Goal: Task Accomplishment & Management: Use online tool/utility

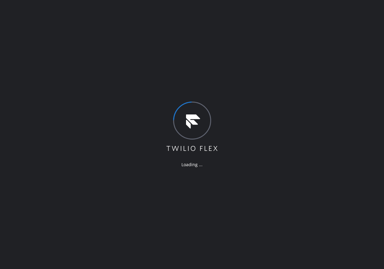
click at [342, 199] on div "Loading ..." at bounding box center [192, 134] width 384 height 269
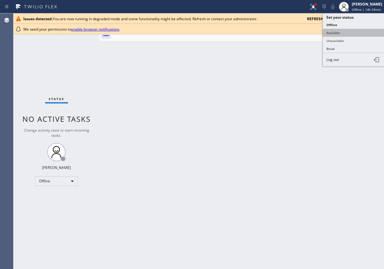
click at [355, 30] on button "Available" at bounding box center [353, 33] width 61 height 8
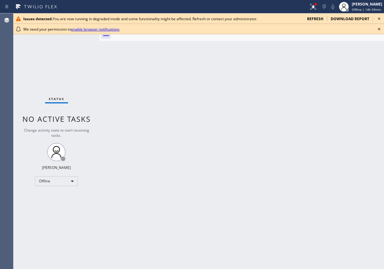
click at [378, 30] on icon at bounding box center [379, 29] width 2 height 2
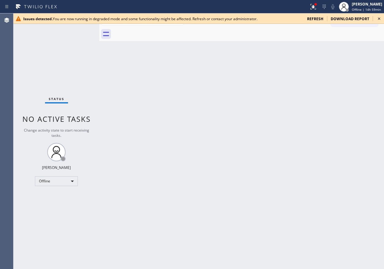
click at [379, 20] on icon at bounding box center [378, 18] width 7 height 7
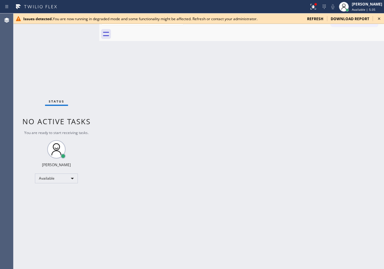
click at [380, 18] on icon at bounding box center [379, 18] width 2 height 2
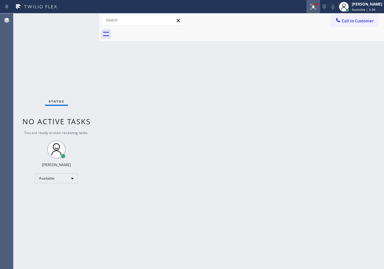
click at [316, 9] on icon at bounding box center [313, 7] width 6 height 6
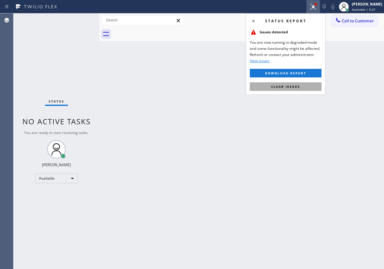
click at [308, 89] on button "Clear issues" at bounding box center [286, 86] width 72 height 9
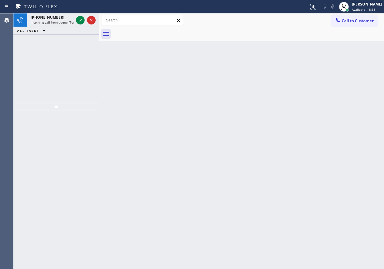
click at [318, 67] on div "Back to Dashboard Change Sender ID Customers Technicians Select a contact Outbo…" at bounding box center [241, 141] width 285 height 256
click at [79, 19] on icon at bounding box center [80, 20] width 7 height 7
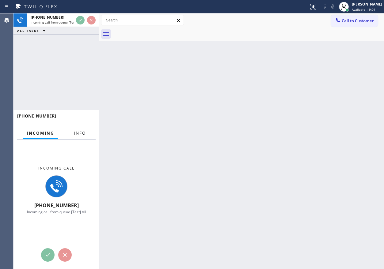
click at [80, 138] on button "Info" at bounding box center [79, 133] width 19 height 12
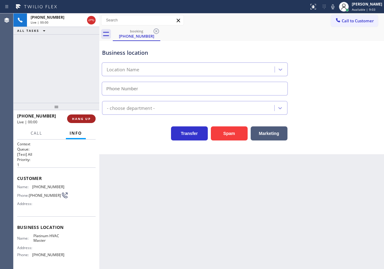
type input "(786) 463-0442"
click at [77, 118] on span "HANG UP" at bounding box center [81, 119] width 19 height 4
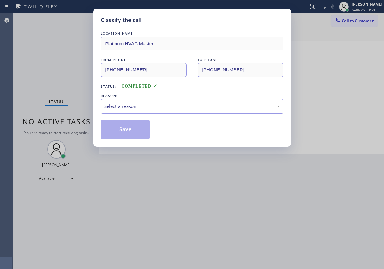
click at [162, 101] on div "Select a reason" at bounding box center [192, 106] width 183 height 14
click at [141, 131] on button "Save" at bounding box center [125, 130] width 49 height 20
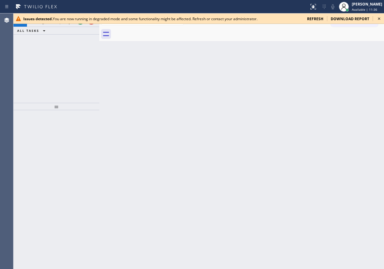
drag, startPoint x: 323, startPoint y: 173, endPoint x: 194, endPoint y: 130, distance: 136.0
click at [323, 173] on div "Back to Dashboard Change Sender ID Customers Technicians Select a contact Outbo…" at bounding box center [241, 141] width 285 height 256
click at [380, 20] on icon at bounding box center [378, 18] width 7 height 7
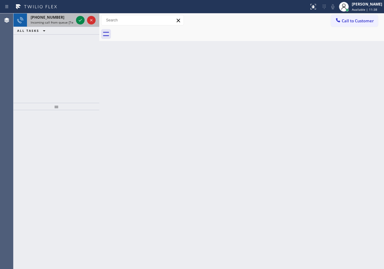
click at [47, 23] on span "Incoming call from queue [Test] All" at bounding box center [56, 22] width 51 height 4
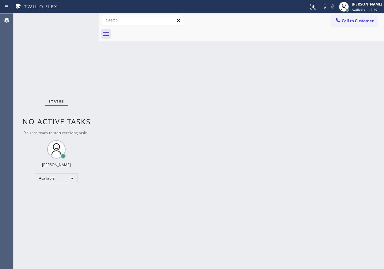
click at [240, 194] on div "Back to Dashboard Change Sender ID Customers Technicians Select a contact Outbo…" at bounding box center [241, 141] width 285 height 256
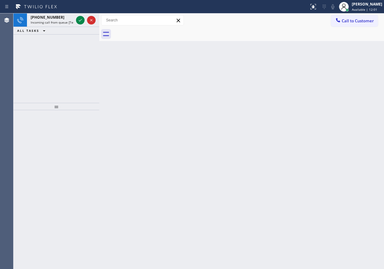
drag, startPoint x: 302, startPoint y: 98, endPoint x: 87, endPoint y: 93, distance: 214.9
click at [302, 98] on div "Back to Dashboard Change Sender ID Customers Technicians Select a contact Outbo…" at bounding box center [241, 141] width 285 height 256
click at [45, 17] on span "+19179466217" at bounding box center [48, 17] width 34 height 5
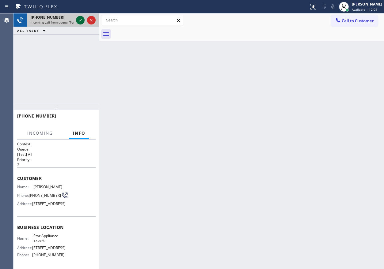
click at [79, 21] on icon at bounding box center [80, 20] width 7 height 7
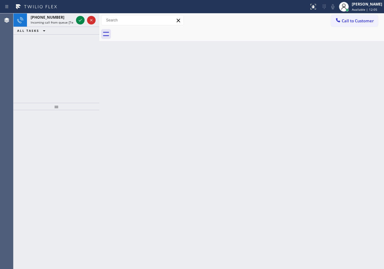
click at [79, 21] on icon at bounding box center [80, 20] width 7 height 7
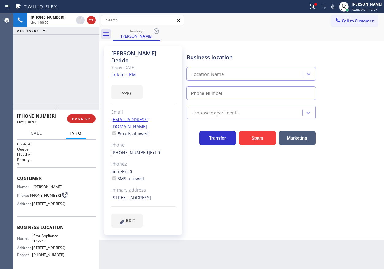
type input "(917) 924-6973"
click at [124, 71] on link "link to CRM" at bounding box center [123, 74] width 25 height 6
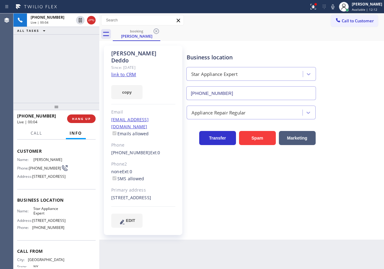
scroll to position [58, 0]
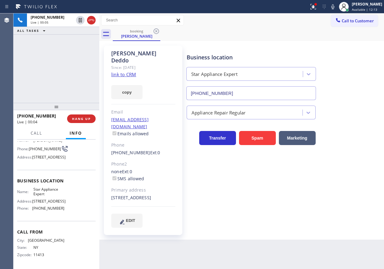
click at [50, 188] on span "Star Appliance Expert" at bounding box center [48, 191] width 31 height 9
copy span "Star Appliance Expert"
click at [247, 87] on input "(917) 924-6973" at bounding box center [251, 93] width 130 height 14
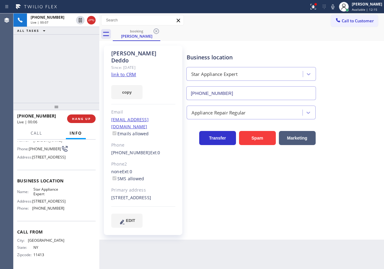
click at [247, 87] on input "(917) 924-6973" at bounding box center [251, 93] width 130 height 14
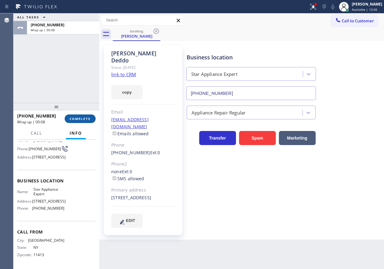
click at [78, 118] on span "COMPLETE" at bounding box center [80, 119] width 21 height 4
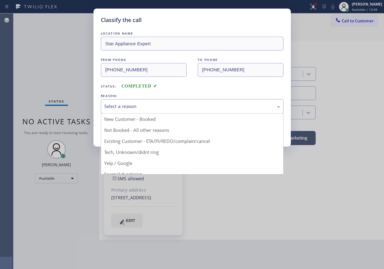
click at [165, 104] on div "Select a reason" at bounding box center [192, 106] width 176 height 7
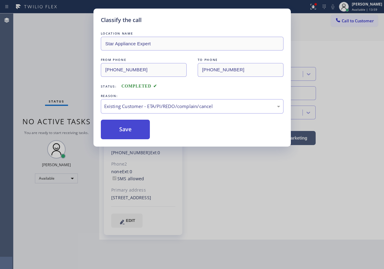
click at [131, 129] on button "Save" at bounding box center [125, 130] width 49 height 20
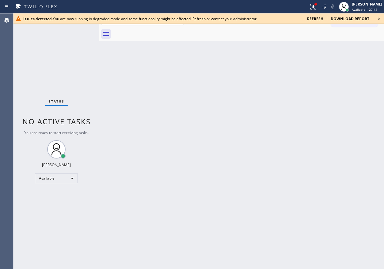
click at [341, 108] on div "Back to Dashboard Change Sender ID Customers Technicians Select a contact Outbo…" at bounding box center [241, 141] width 285 height 256
click at [357, 104] on div "Back to Dashboard Change Sender ID Customers Technicians Select a contact Outbo…" at bounding box center [241, 141] width 285 height 256
click at [317, 6] on icon at bounding box center [313, 6] width 7 height 7
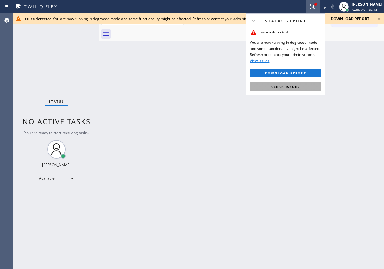
click at [301, 85] on button "Clear issues" at bounding box center [286, 86] width 72 height 9
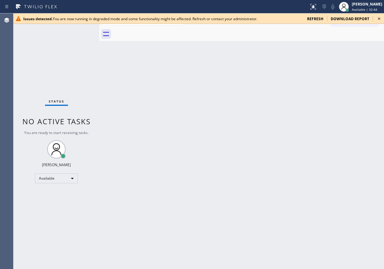
click at [378, 18] on icon at bounding box center [378, 18] width 7 height 7
click at [379, 18] on icon at bounding box center [378, 18] width 7 height 7
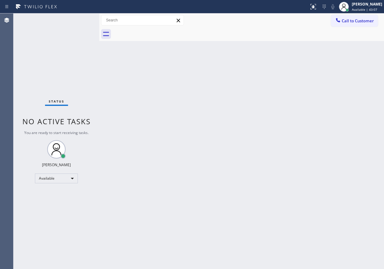
click at [275, 136] on div "Back to Dashboard Change Sender ID Customers Technicians Select a contact Outbo…" at bounding box center [241, 141] width 285 height 256
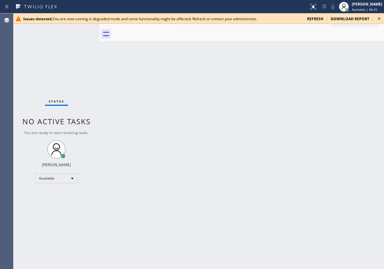
click at [338, 130] on div "Back to Dashboard Change Sender ID Customers Technicians Select a contact Outbo…" at bounding box center [241, 141] width 285 height 256
click at [378, 21] on icon at bounding box center [378, 18] width 7 height 7
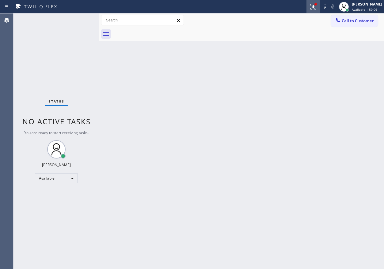
click at [316, 8] on icon at bounding box center [313, 6] width 7 height 7
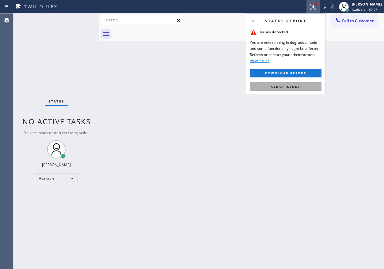
click at [283, 88] on span "Clear issues" at bounding box center [285, 87] width 29 height 4
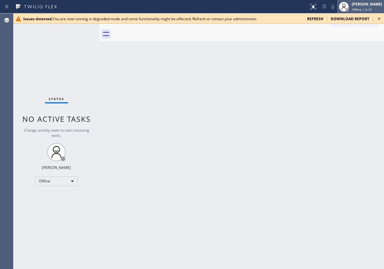
click at [377, 9] on div "Offline | 6:10" at bounding box center [367, 9] width 30 height 4
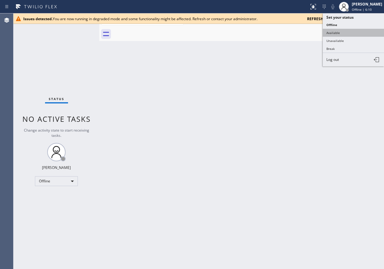
click at [358, 34] on button "Available" at bounding box center [353, 33] width 61 height 8
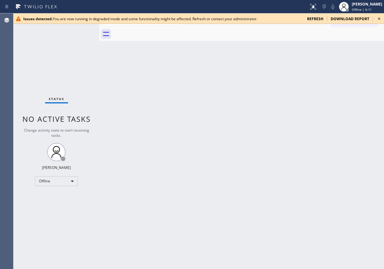
click at [377, 19] on icon at bounding box center [378, 18] width 7 height 7
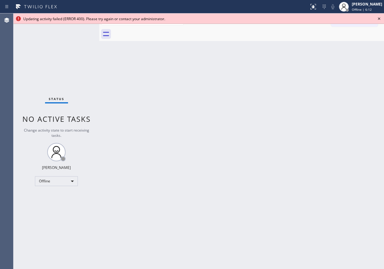
click at [377, 19] on icon at bounding box center [378, 18] width 7 height 7
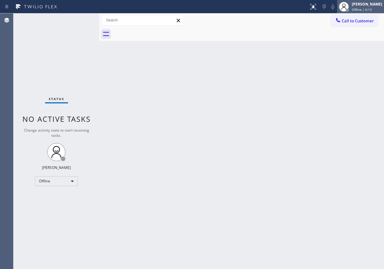
click at [351, 6] on div at bounding box center [343, 6] width 13 height 13
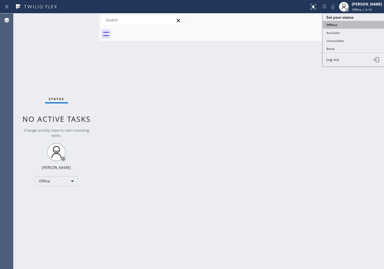
click at [354, 27] on button "Offline" at bounding box center [353, 25] width 61 height 8
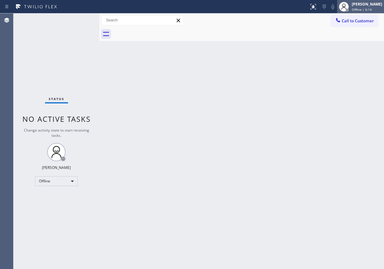
click at [360, 9] on span "Offline | 6:14" at bounding box center [362, 9] width 20 height 4
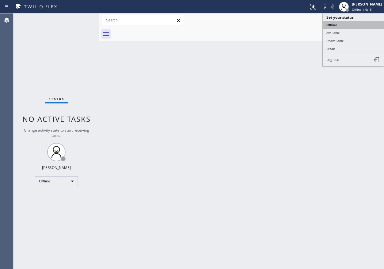
click at [355, 27] on button "Offline" at bounding box center [353, 25] width 61 height 8
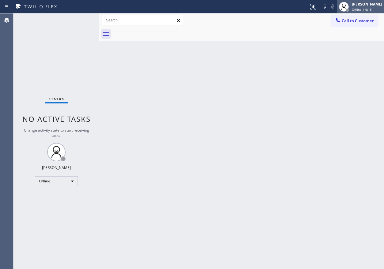
click at [357, 10] on div "Paula Arnado Offline | 6:15" at bounding box center [367, 6] width 33 height 11
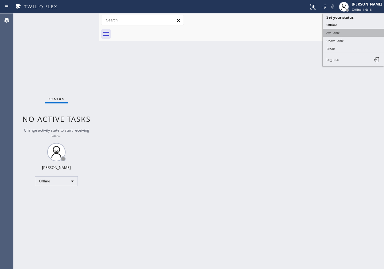
click at [356, 32] on button "Available" at bounding box center [353, 33] width 61 height 8
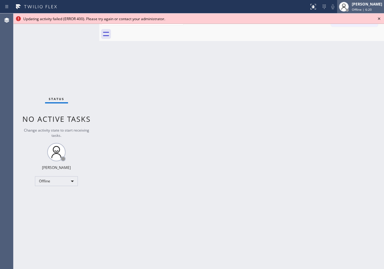
click at [367, 7] on span "Offline | 6:20" at bounding box center [362, 9] width 20 height 4
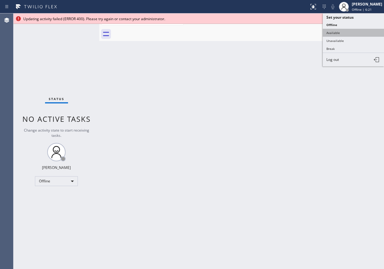
click at [363, 29] on button "Available" at bounding box center [353, 33] width 61 height 8
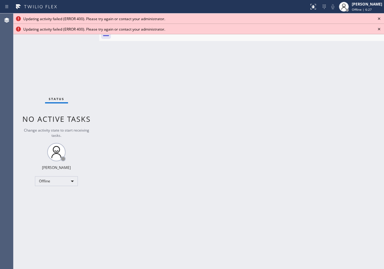
drag, startPoint x: 378, startPoint y: 28, endPoint x: 379, endPoint y: 24, distance: 4.1
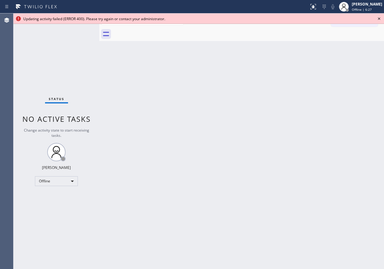
click at [380, 19] on icon at bounding box center [378, 18] width 7 height 7
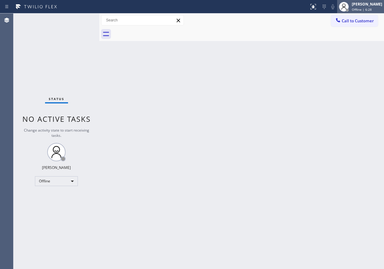
click at [372, 11] on span "Offline | 6:28" at bounding box center [362, 9] width 20 height 4
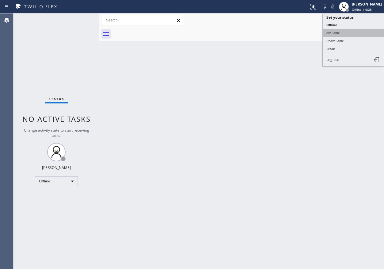
click at [361, 33] on button "Available" at bounding box center [353, 33] width 61 height 8
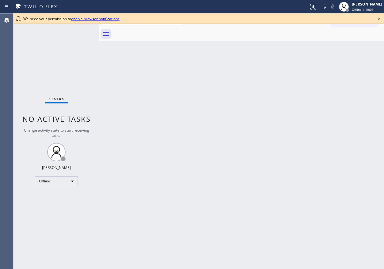
click at [383, 22] on div "We need your permission to enable browser notifications" at bounding box center [198, 18] width 370 height 10
click at [381, 19] on icon at bounding box center [378, 18] width 7 height 7
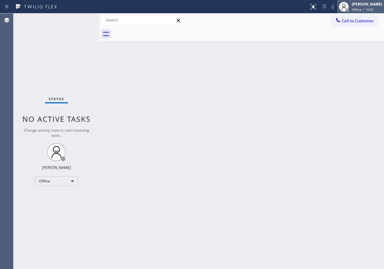
click at [374, 9] on span "Offline | 10:02" at bounding box center [363, 9] width 22 height 4
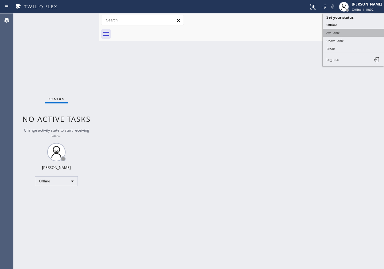
click at [355, 32] on button "Available" at bounding box center [353, 33] width 61 height 8
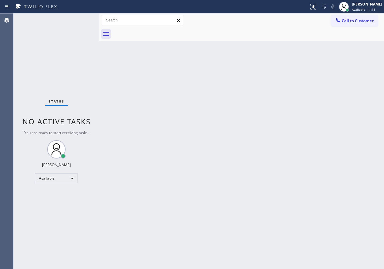
click at [336, 146] on div "Back to Dashboard Change Sender ID Customers Technicians Select a contact Outbo…" at bounding box center [241, 141] width 285 height 256
click at [48, 46] on div "Status No active tasks You are ready to start receiving tasks. [PERSON_NAME] Av…" at bounding box center [56, 141] width 86 height 256
click at [275, 153] on div "Back to Dashboard Change Sender ID Customers Technicians Select a contact Outbo…" at bounding box center [241, 141] width 285 height 256
click at [281, 150] on div "Back to Dashboard Change Sender ID Customers Technicians Select a contact Outbo…" at bounding box center [241, 141] width 285 height 256
click at [321, 111] on div "Back to Dashboard Change Sender ID Customers Technicians Select a contact Outbo…" at bounding box center [241, 141] width 285 height 256
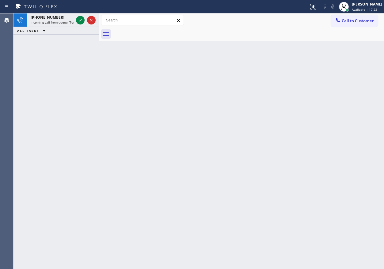
drag, startPoint x: 46, startPoint y: 82, endPoint x: 68, endPoint y: 47, distance: 41.5
click at [46, 82] on div "[PHONE_NUMBER] Incoming call from queue [Test] All ALL TASKS ALL TASKS ACTIVE T…" at bounding box center [56, 57] width 86 height 89
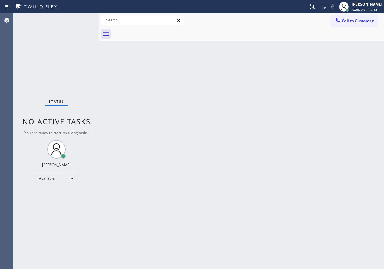
click at [79, 21] on div "Status No active tasks You are ready to start receiving tasks. [PERSON_NAME] Av…" at bounding box center [56, 141] width 86 height 256
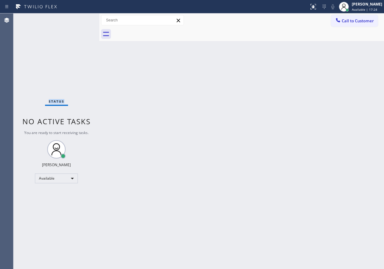
click at [79, 21] on div "Status No active tasks You are ready to start receiving tasks. [PERSON_NAME] Av…" at bounding box center [56, 141] width 86 height 256
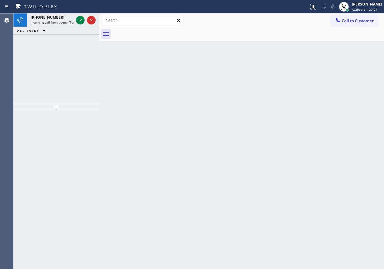
click at [79, 22] on icon at bounding box center [80, 20] width 7 height 7
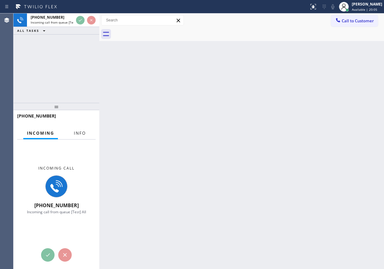
click at [77, 131] on span "Info" at bounding box center [80, 134] width 12 height 6
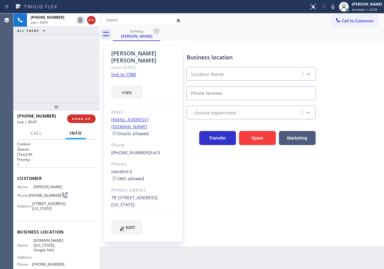
type input "[PHONE_NUMBER]"
click at [132, 71] on link "link to CRM" at bounding box center [123, 74] width 25 height 6
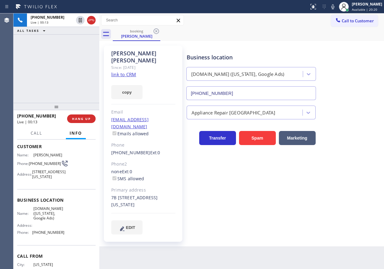
scroll to position [61, 0]
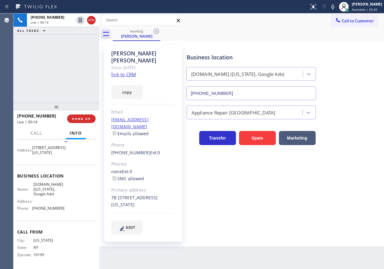
click at [50, 196] on span "[DOMAIN_NAME] ([US_STATE], Google Ads)" at bounding box center [48, 189] width 31 height 14
copy span "[DOMAIN_NAME] ([US_STATE], Google Ads)"
click at [55, 211] on span "[PHONE_NUMBER]" at bounding box center [48, 208] width 32 height 5
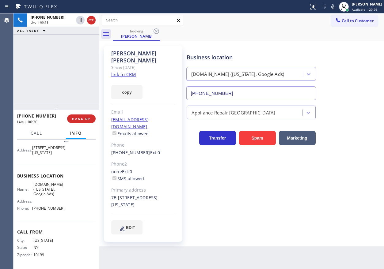
click at [55, 211] on span "[PHONE_NUMBER]" at bounding box center [48, 208] width 32 height 5
copy span "[PHONE_NUMBER]"
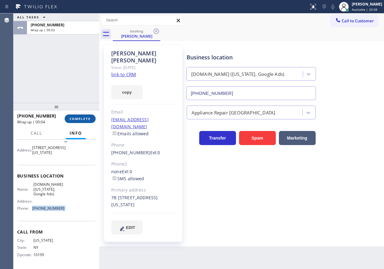
click at [79, 120] on span "COMPLETE" at bounding box center [80, 119] width 21 height 4
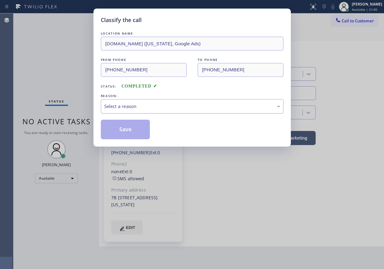
click at [133, 103] on div "Select a reason" at bounding box center [192, 106] width 176 height 7
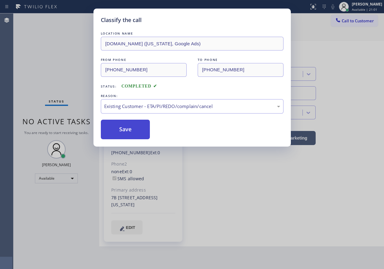
click at [131, 129] on button "Save" at bounding box center [125, 130] width 49 height 20
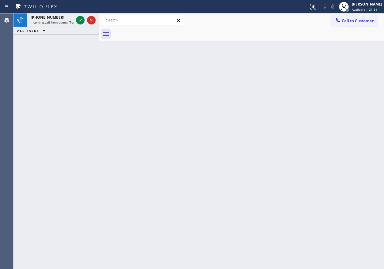
drag, startPoint x: 325, startPoint y: 76, endPoint x: 303, endPoint y: 71, distance: 22.2
click at [325, 76] on div "Back to Dashboard Change Sender ID Customers Technicians Select a contact Outbo…" at bounding box center [241, 141] width 285 height 256
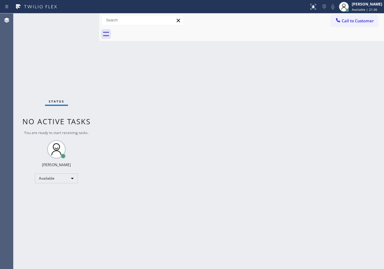
click at [297, 141] on div "Back to Dashboard Change Sender ID Customers Technicians Select a contact Outbo…" at bounding box center [241, 141] width 285 height 256
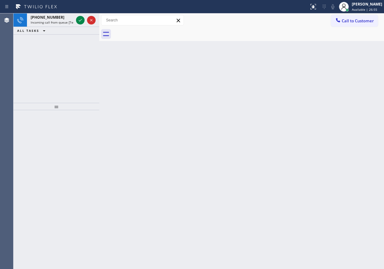
click at [300, 172] on div "Back to Dashboard Change Sender ID Customers Technicians Select a contact Outbo…" at bounding box center [241, 141] width 285 height 256
click at [77, 19] on icon at bounding box center [80, 20] width 7 height 7
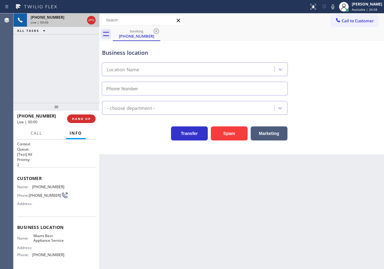
type input "[PHONE_NUMBER]"
click at [47, 239] on span "Miami Best Appliance Service" at bounding box center [48, 238] width 31 height 9
copy span "Miami Best Appliance Service"
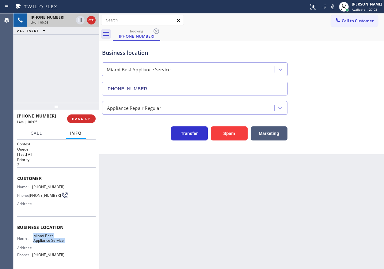
click at [156, 83] on input "[PHONE_NUMBER]" at bounding box center [195, 89] width 186 height 14
click at [340, 177] on div "Back to Dashboard Change Sender ID Customers Technicians Select a contact Outbo…" at bounding box center [241, 141] width 285 height 256
click at [335, 7] on icon at bounding box center [332, 6] width 7 height 7
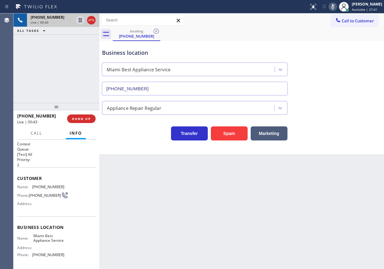
click at [334, 7] on icon at bounding box center [332, 6] width 3 height 5
click at [85, 118] on span "HANG UP" at bounding box center [81, 119] width 19 height 4
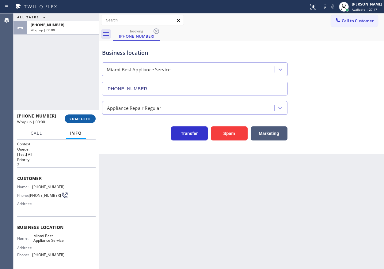
click at [93, 117] on button "COMPLETE" at bounding box center [80, 119] width 31 height 9
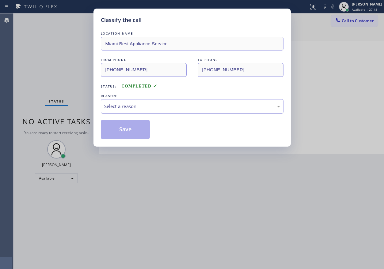
click at [132, 107] on div "Select a reason" at bounding box center [192, 106] width 176 height 7
click at [127, 129] on button "Save" at bounding box center [125, 130] width 49 height 20
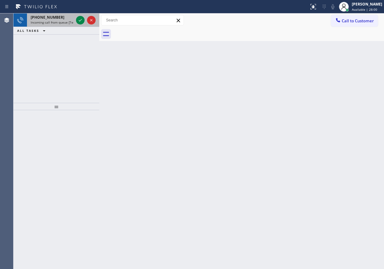
click at [38, 22] on span "Incoming call from queue [Test] All" at bounding box center [56, 22] width 51 height 4
click at [78, 17] on icon at bounding box center [80, 20] width 7 height 7
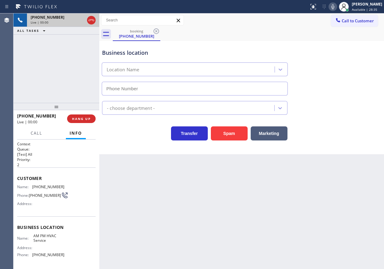
type input "[PHONE_NUMBER]"
click at [83, 114] on div "[PHONE_NUMBER] Live | 00:00 HANG UP" at bounding box center [56, 119] width 78 height 16
click at [83, 115] on button "HANG UP" at bounding box center [81, 119] width 28 height 9
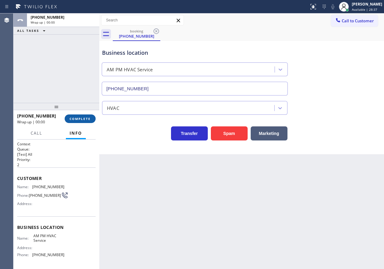
click at [83, 116] on button "COMPLETE" at bounding box center [80, 119] width 31 height 9
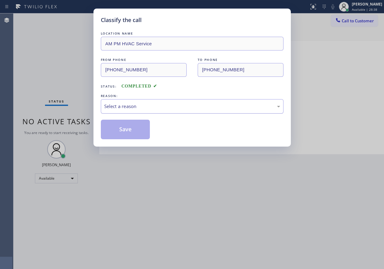
click at [159, 103] on div "Select a reason" at bounding box center [192, 106] width 176 height 7
click at [141, 128] on button "Save" at bounding box center [125, 130] width 49 height 20
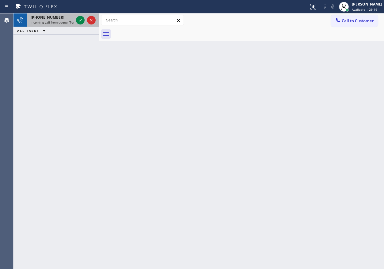
click at [58, 23] on span "Incoming call from queue [Test] All" at bounding box center [56, 22] width 51 height 4
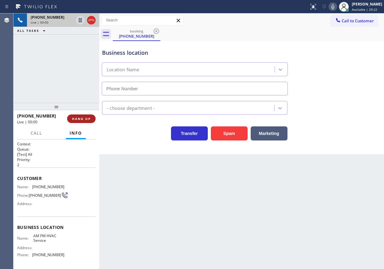
type input "[PHONE_NUMBER]"
click at [84, 119] on span "HANG UP" at bounding box center [81, 119] width 19 height 4
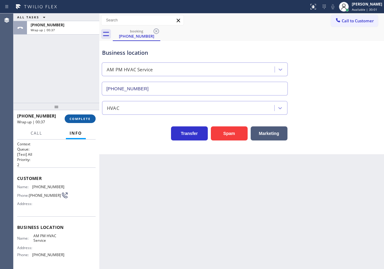
click at [79, 120] on span "COMPLETE" at bounding box center [80, 119] width 21 height 4
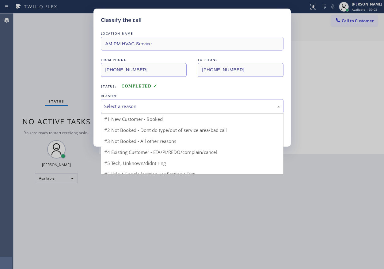
click at [139, 105] on div "Select a reason" at bounding box center [192, 106] width 176 height 7
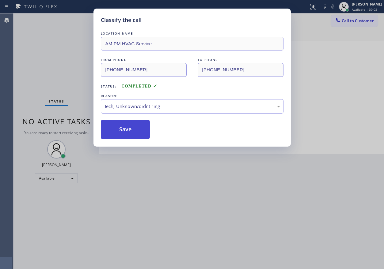
click at [130, 131] on button "Save" at bounding box center [125, 130] width 49 height 20
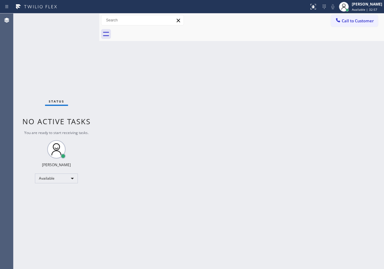
click at [328, 127] on div "Back to Dashboard Change Sender ID Customers Technicians Select a contact Outbo…" at bounding box center [241, 141] width 285 height 256
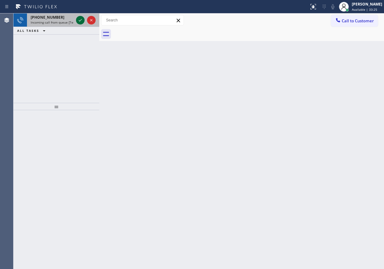
click at [80, 21] on icon at bounding box center [80, 20] width 7 height 7
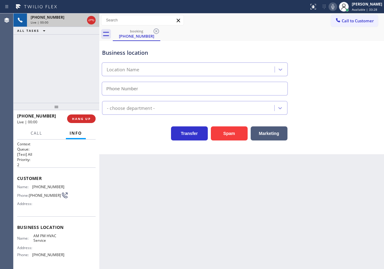
type input "[PHONE_NUMBER]"
click at [48, 237] on span "AM PM HVAC Service" at bounding box center [48, 238] width 31 height 9
copy span "AM PM HVAC Service"
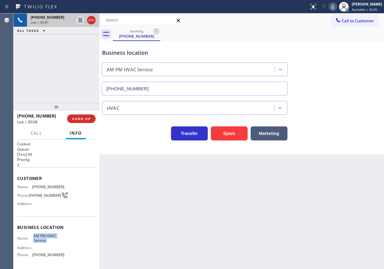
click at [336, 7] on icon at bounding box center [332, 6] width 7 height 7
click at [334, 6] on icon at bounding box center [332, 6] width 3 height 5
click at [341, 83] on div "Business location AM PM HVAC Service [PHONE_NUMBER]" at bounding box center [242, 67] width 282 height 55
click at [45, 257] on span "[PHONE_NUMBER]" at bounding box center [48, 255] width 32 height 5
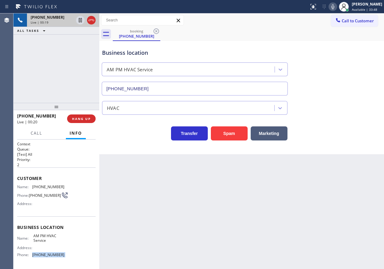
click at [45, 257] on span "[PHONE_NUMBER]" at bounding box center [48, 255] width 32 height 5
copy span "[PHONE_NUMBER]"
drag, startPoint x: 317, startPoint y: 112, endPoint x: 154, endPoint y: 108, distance: 162.8
click at [317, 112] on div "HVAC" at bounding box center [242, 107] width 282 height 16
click at [47, 183] on div "Customer Name: [PHONE_NUMBER] Phone: [PHONE_NUMBER] Address:" at bounding box center [56, 192] width 78 height 49
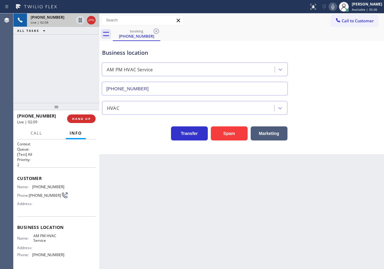
click at [46, 185] on span "[PHONE_NUMBER]" at bounding box center [48, 187] width 32 height 5
copy span "[PHONE_NUMBER]"
click at [80, 21] on icon at bounding box center [80, 20] width 7 height 7
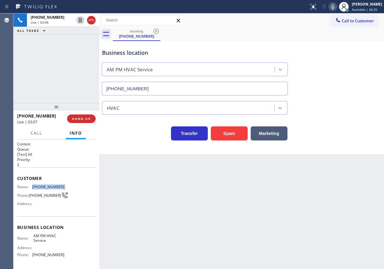
click at [336, 9] on icon at bounding box center [332, 6] width 7 height 7
drag, startPoint x: 363, startPoint y: 196, endPoint x: 309, endPoint y: 190, distance: 55.2
click at [363, 196] on div "Back to Dashboard Change Sender ID Customers Technicians Select a contact Outbo…" at bounding box center [241, 141] width 285 height 256
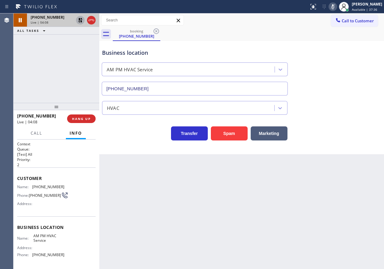
click at [80, 19] on icon at bounding box center [80, 20] width 4 height 4
click at [336, 4] on icon at bounding box center [332, 6] width 7 height 7
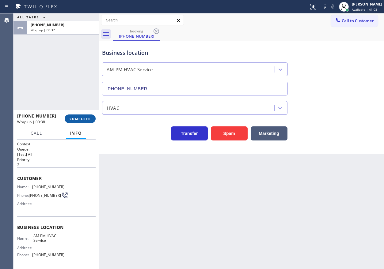
click at [87, 115] on div "[PHONE_NUMBER] Wrap up | 00:38 COMPLETE" at bounding box center [56, 119] width 78 height 16
click at [88, 117] on span "COMPLETE" at bounding box center [80, 119] width 21 height 4
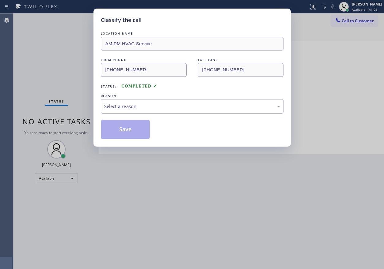
click at [132, 108] on div "Select a reason" at bounding box center [192, 106] width 176 height 7
click at [124, 126] on button "Save" at bounding box center [125, 130] width 49 height 20
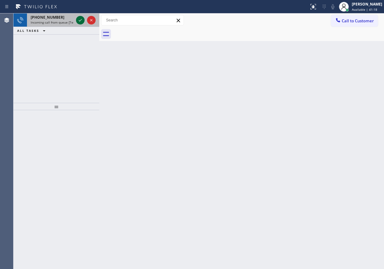
click at [80, 20] on icon at bounding box center [80, 20] width 7 height 7
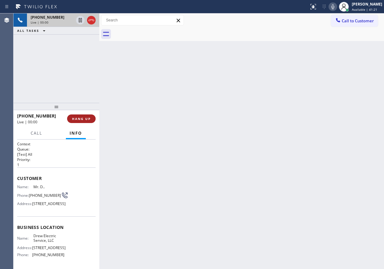
click at [80, 120] on span "HANG UP" at bounding box center [81, 119] width 19 height 4
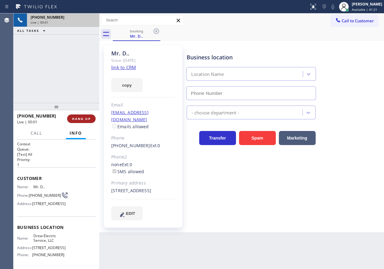
type input "[PHONE_NUMBER]"
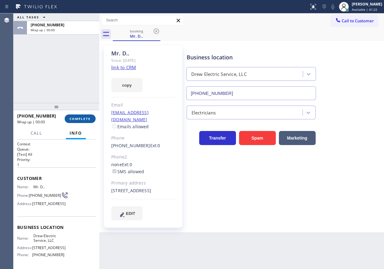
click at [80, 120] on span "COMPLETE" at bounding box center [80, 119] width 21 height 4
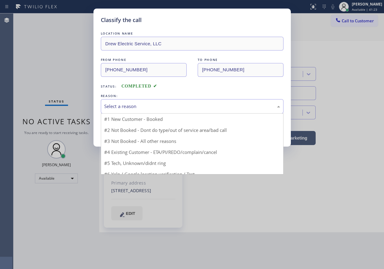
click at [141, 109] on div "Select a reason" at bounding box center [192, 106] width 176 height 7
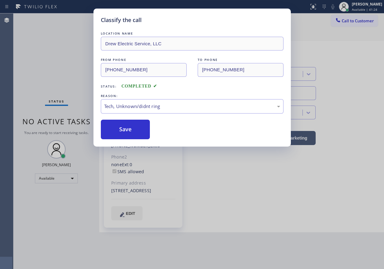
click at [133, 132] on button "Save" at bounding box center [125, 130] width 49 height 20
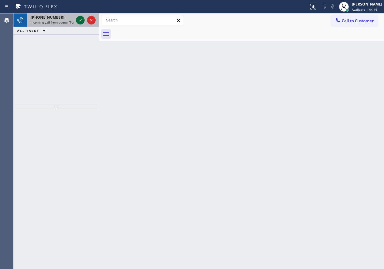
click at [80, 19] on icon at bounding box center [80, 20] width 7 height 7
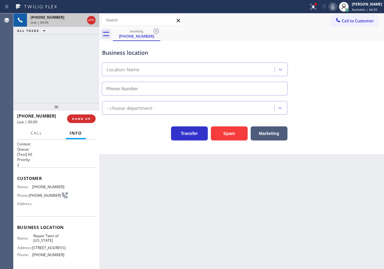
type input "[PHONE_NUMBER]"
click at [42, 240] on span "Repair Twist of [US_STATE]" at bounding box center [48, 238] width 31 height 9
copy span "Repair Twist of [US_STATE]"
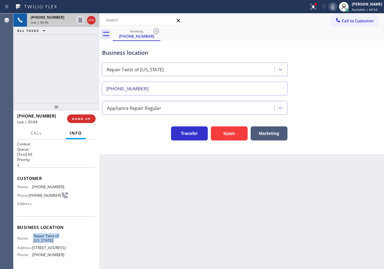
click at [157, 91] on input "[PHONE_NUMBER]" at bounding box center [195, 89] width 186 height 14
click at [40, 187] on span "[PHONE_NUMBER]" at bounding box center [48, 187] width 32 height 5
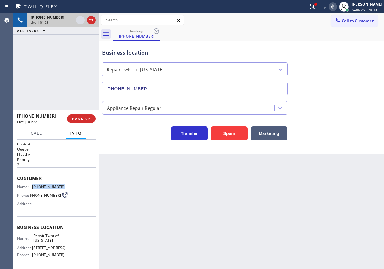
copy span "[PHONE_NUMBER]"
click at [334, 7] on icon at bounding box center [332, 6] width 3 height 5
drag, startPoint x: 338, startPoint y: 8, endPoint x: 344, endPoint y: 10, distance: 5.6
click at [334, 8] on icon at bounding box center [332, 6] width 3 height 5
click at [336, 5] on icon at bounding box center [332, 6] width 7 height 7
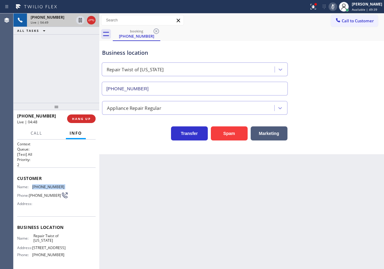
click at [336, 9] on icon at bounding box center [332, 6] width 7 height 7
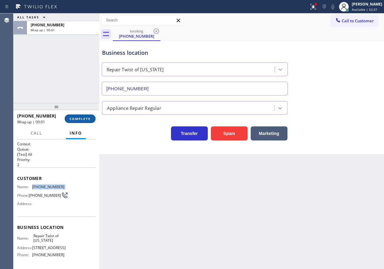
click at [84, 122] on button "COMPLETE" at bounding box center [80, 119] width 31 height 9
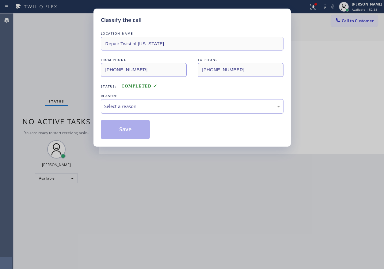
click at [164, 107] on div "Select a reason" at bounding box center [192, 106] width 176 height 7
click at [133, 127] on button "Save" at bounding box center [125, 130] width 49 height 20
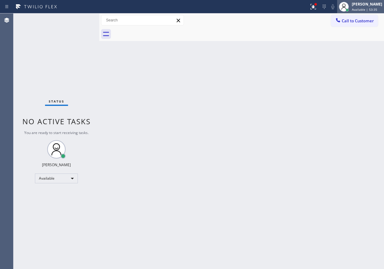
click at [349, 11] on div at bounding box center [347, 10] width 3 height 3
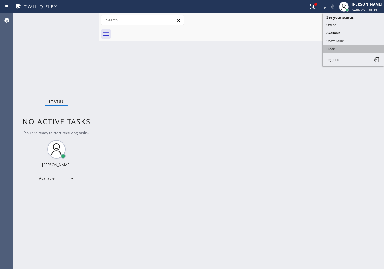
click at [350, 47] on button "Break" at bounding box center [353, 49] width 61 height 8
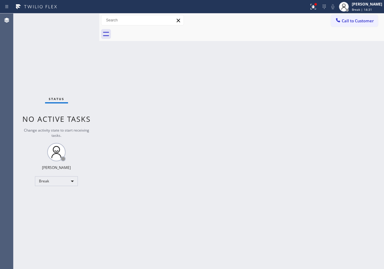
drag, startPoint x: 374, startPoint y: 11, endPoint x: 370, endPoint y: 15, distance: 5.6
click at [372, 11] on span "Break | 14:31" at bounding box center [362, 9] width 20 height 4
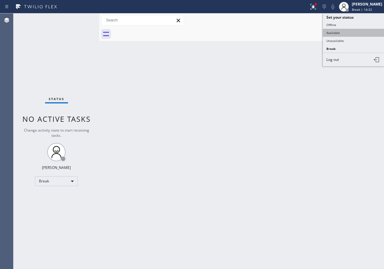
click at [351, 35] on button "Available" at bounding box center [353, 33] width 61 height 8
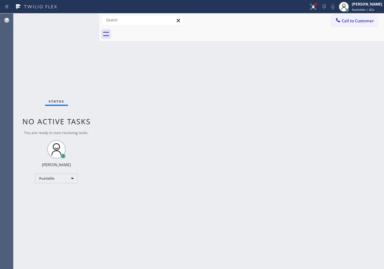
click at [345, 67] on div "Back to Dashboard Change Sender ID Customers Technicians Select a contact Outbo…" at bounding box center [241, 141] width 285 height 256
click at [356, 166] on div "Back to Dashboard Change Sender ID Customers Technicians Select a contact Outbo…" at bounding box center [241, 141] width 285 height 256
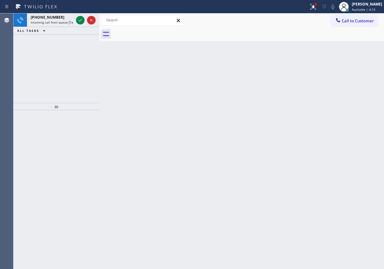
click at [308, 138] on div "Back to Dashboard Change Sender ID Customers Technicians Select a contact Outbo…" at bounding box center [241, 141] width 285 height 256
click at [80, 20] on icon at bounding box center [80, 20] width 7 height 7
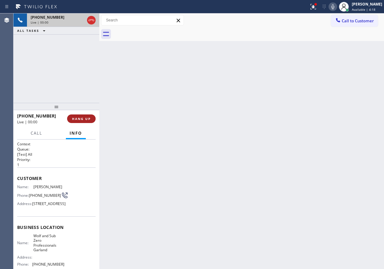
click at [86, 119] on span "HANG UP" at bounding box center [81, 119] width 19 height 4
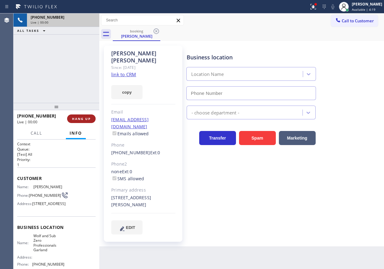
type input "[PHONE_NUMBER]"
click at [86, 119] on span "HANG UP" at bounding box center [81, 119] width 19 height 4
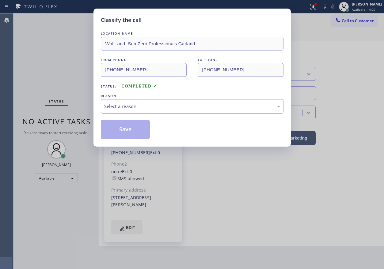
drag, startPoint x: 138, startPoint y: 105, endPoint x: 137, endPoint y: 108, distance: 3.4
click at [138, 105] on div "Select a reason" at bounding box center [192, 106] width 176 height 7
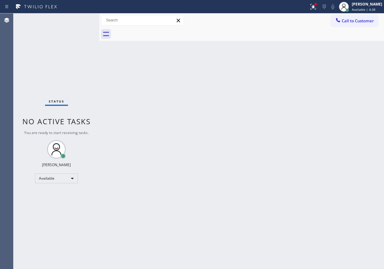
click at [309, 122] on div "Back to Dashboard Change Sender ID Customers Technicians Select a contact Outbo…" at bounding box center [241, 141] width 285 height 256
click at [340, 74] on div "Back to Dashboard Change Sender ID Customers Technicians Select a contact Outbo…" at bounding box center [241, 141] width 285 height 256
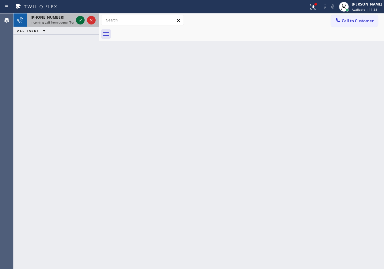
click at [77, 18] on icon at bounding box center [80, 20] width 7 height 7
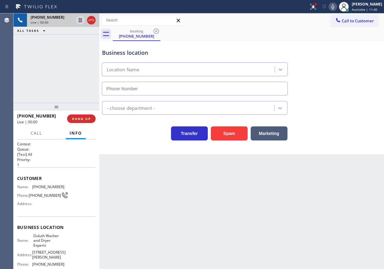
type input "[PHONE_NUMBER]"
click at [90, 120] on span "HANG UP" at bounding box center [81, 119] width 19 height 4
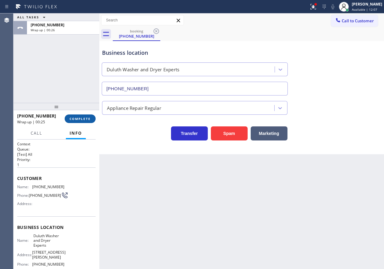
click at [86, 120] on span "COMPLETE" at bounding box center [80, 119] width 21 height 4
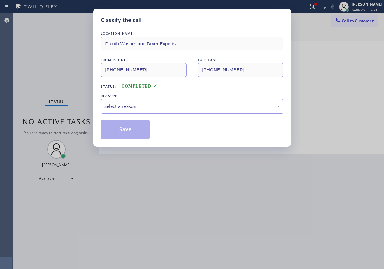
click at [146, 107] on div "Select a reason" at bounding box center [192, 106] width 176 height 7
click at [132, 142] on div "Classify the call LOCATION NAME [GEOGRAPHIC_DATA] Washer and Dryer Experts FROM…" at bounding box center [191, 78] width 197 height 138
click at [132, 135] on button "Save" at bounding box center [125, 130] width 49 height 20
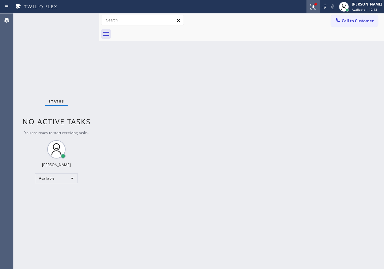
click at [316, 5] on icon at bounding box center [313, 6] width 7 height 7
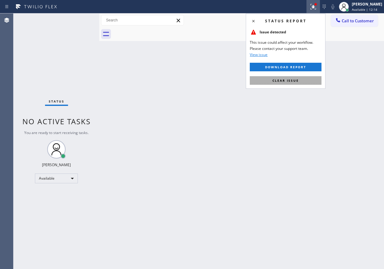
click at [296, 82] on span "Clear issue" at bounding box center [285, 80] width 26 height 4
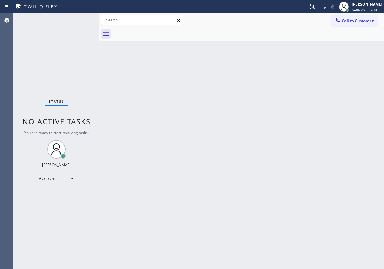
click at [304, 119] on div "Back to Dashboard Change Sender ID Customers Technicians Select a contact Outbo…" at bounding box center [241, 141] width 285 height 256
click at [298, 159] on div "Back to Dashboard Change Sender ID Customers Technicians Select a contact Outbo…" at bounding box center [241, 141] width 285 height 256
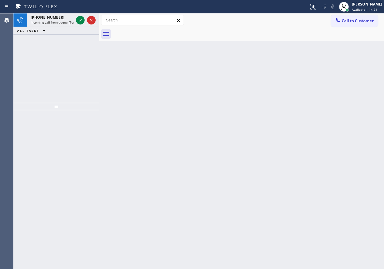
click at [158, 72] on div "Back to Dashboard Change Sender ID Customers Technicians Select a contact Outbo…" at bounding box center [241, 141] width 285 height 256
click at [157, 72] on div "Back to Dashboard Change Sender ID Customers Technicians Select a contact Outbo…" at bounding box center [241, 141] width 285 height 256
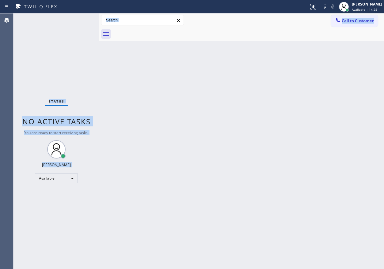
drag, startPoint x: 49, startPoint y: 38, endPoint x: 240, endPoint y: 237, distance: 275.7
click at [240, 237] on div "Status No active tasks You are ready to start receiving tasks. [PERSON_NAME] Av…" at bounding box center [198, 141] width 370 height 256
click at [241, 238] on div "Back to Dashboard Change Sender ID Customers Technicians Select a contact Outbo…" at bounding box center [241, 141] width 285 height 256
click at [357, 149] on div "Back to Dashboard Change Sender ID Customers Technicians Select a contact Outbo…" at bounding box center [241, 141] width 285 height 256
drag, startPoint x: 126, startPoint y: 100, endPoint x: 62, endPoint y: 35, distance: 91.2
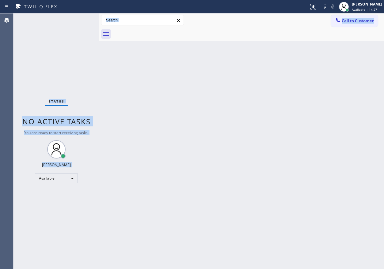
click at [126, 100] on div "Back to Dashboard Change Sender ID Customers Technicians Select a contact Outbo…" at bounding box center [241, 141] width 285 height 256
click at [58, 26] on div "Status No active tasks You are ready to start receiving tasks. [PERSON_NAME] Av…" at bounding box center [56, 141] width 86 height 256
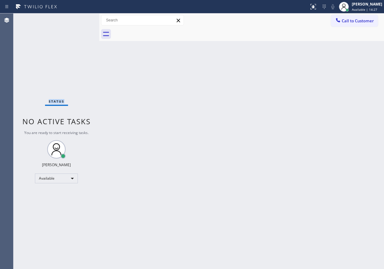
click at [58, 26] on div "Status No active tasks You are ready to start receiving tasks. [PERSON_NAME] Av…" at bounding box center [56, 141] width 86 height 256
click at [359, 6] on div "[PERSON_NAME]" at bounding box center [367, 4] width 30 height 5
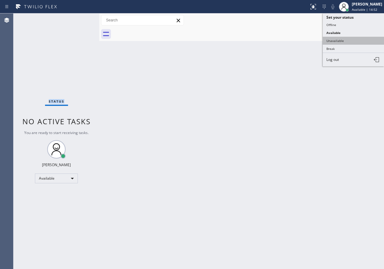
click at [347, 42] on button "Unavailable" at bounding box center [353, 41] width 61 height 8
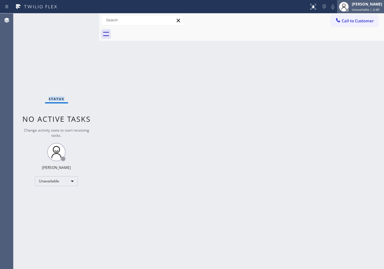
click at [378, 10] on span "Unavailable | 2:40" at bounding box center [366, 9] width 28 height 4
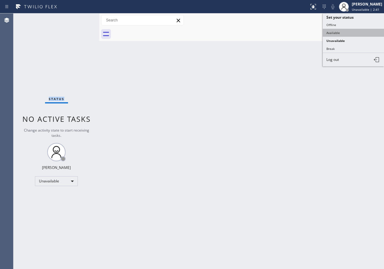
click at [342, 33] on button "Available" at bounding box center [353, 33] width 61 height 8
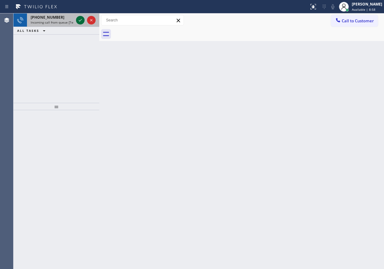
click at [79, 20] on icon at bounding box center [80, 20] width 7 height 7
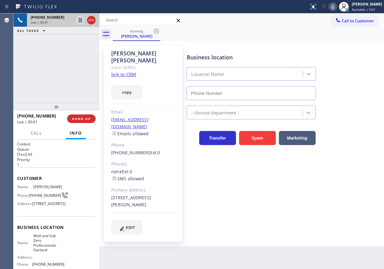
type input "[PHONE_NUMBER]"
click at [38, 189] on span "[PERSON_NAME]" at bounding box center [48, 187] width 31 height 5
copy span "[PERSON_NAME]"
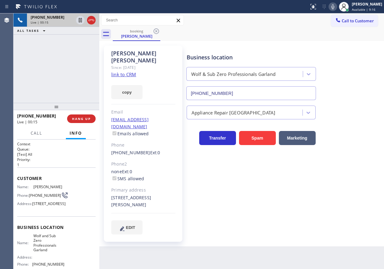
click at [234, 93] on input "[PHONE_NUMBER]" at bounding box center [251, 93] width 130 height 14
click at [129, 71] on link "link to CRM" at bounding box center [123, 74] width 25 height 6
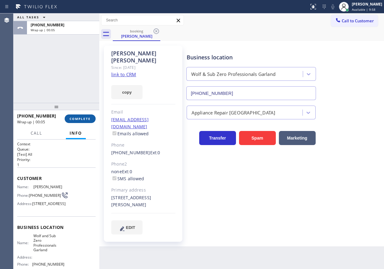
click at [82, 119] on span "COMPLETE" at bounding box center [80, 119] width 21 height 4
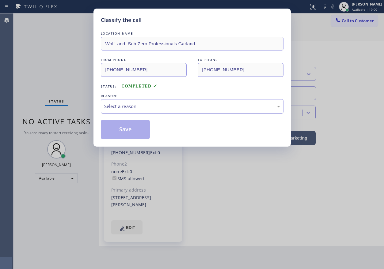
click at [139, 108] on div "Select a reason" at bounding box center [192, 106] width 176 height 7
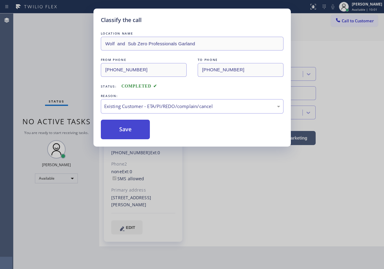
click at [122, 131] on button "Save" at bounding box center [125, 130] width 49 height 20
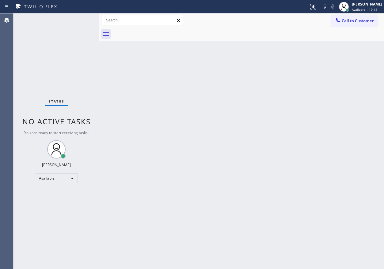
click at [292, 120] on div "Back to Dashboard Change Sender ID Customers Technicians Select a contact Outbo…" at bounding box center [241, 141] width 285 height 256
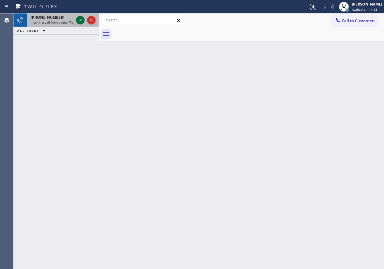
click at [80, 23] on icon at bounding box center [80, 20] width 7 height 7
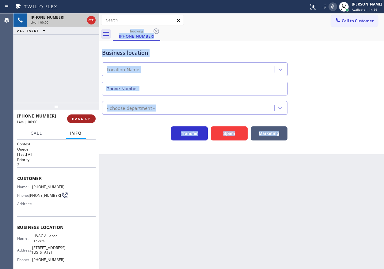
type input "[PHONE_NUMBER]"
click at [80, 116] on button "HANG UP" at bounding box center [81, 119] width 28 height 9
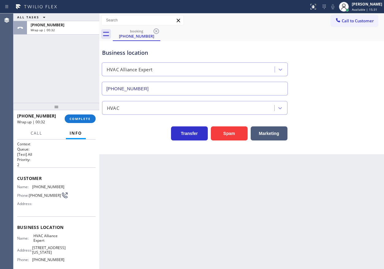
click at [80, 123] on div "[PHONE_NUMBER] Wrap up | 00:32 COMPLETE" at bounding box center [56, 119] width 78 height 16
click at [85, 121] on span "COMPLETE" at bounding box center [80, 119] width 21 height 4
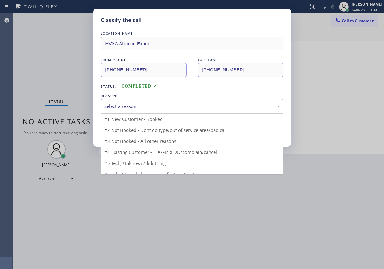
click at [172, 107] on div "Select a reason" at bounding box center [192, 106] width 176 height 7
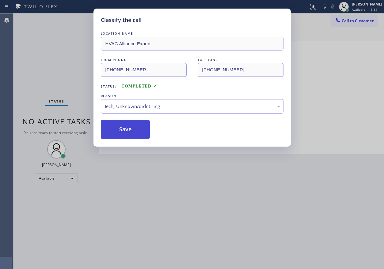
click at [130, 131] on button "Save" at bounding box center [125, 130] width 49 height 20
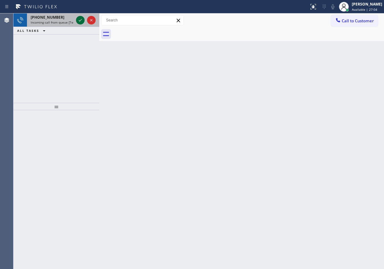
click at [80, 22] on icon at bounding box center [80, 20] width 7 height 7
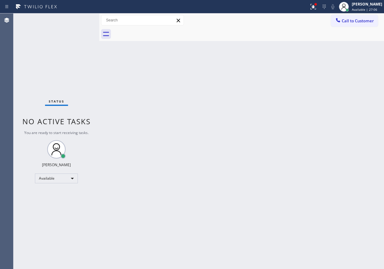
click at [130, 87] on div "Back to Dashboard Change Sender ID Customers Technicians Select a contact Outbo…" at bounding box center [241, 141] width 285 height 256
click at [80, 20] on div "Status No active tasks You are ready to start receiving tasks. [PERSON_NAME] Av…" at bounding box center [56, 141] width 86 height 256
click at [304, 152] on div "Back to Dashboard Change Sender ID Customers Technicians Select a contact Outbo…" at bounding box center [241, 141] width 285 height 256
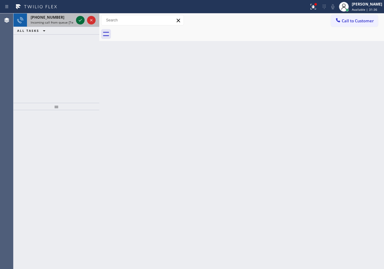
click at [77, 21] on div at bounding box center [80, 20] width 9 height 7
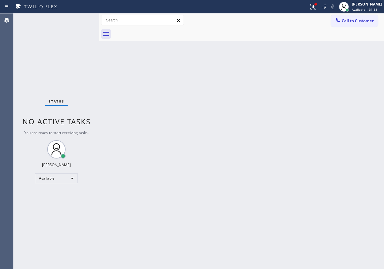
click at [124, 66] on div "Back to Dashboard Change Sender ID Customers Technicians Select a contact Outbo…" at bounding box center [241, 141] width 285 height 256
click at [362, 179] on div "Back to Dashboard Change Sender ID Customers Technicians Select a contact Outbo…" at bounding box center [241, 141] width 285 height 256
click at [291, 201] on div "Back to Dashboard Change Sender ID Customers Technicians Select a contact Outbo…" at bounding box center [241, 141] width 285 height 256
click at [320, 6] on div at bounding box center [312, 6] width 13 height 7
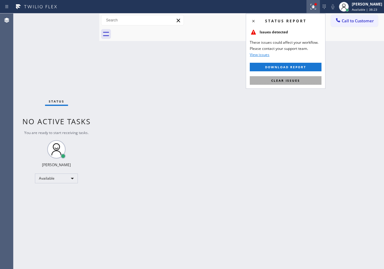
click at [320, 79] on button "Clear issues" at bounding box center [286, 80] width 72 height 9
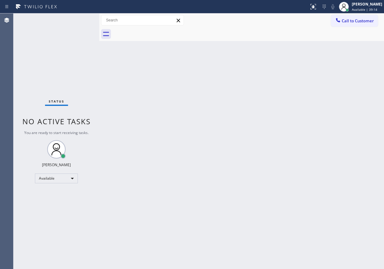
click at [300, 156] on div "Back to Dashboard Change Sender ID Customers Technicians Select a contact Outbo…" at bounding box center [241, 141] width 285 height 256
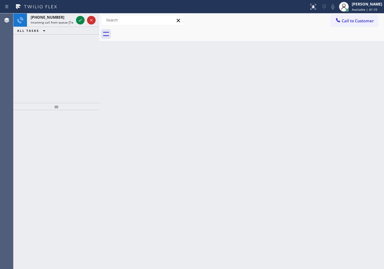
click at [324, 111] on div "Back to Dashboard Change Sender ID Customers Technicians Select a contact Outbo…" at bounding box center [241, 141] width 285 height 256
click at [79, 19] on icon at bounding box center [80, 20] width 7 height 7
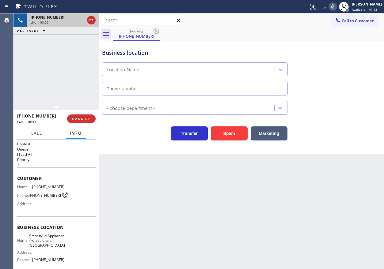
type input "[PHONE_NUMBER]"
click at [49, 242] on span "KitchenAid Appliance Professionals [GEOGRAPHIC_DATA]" at bounding box center [46, 241] width 36 height 14
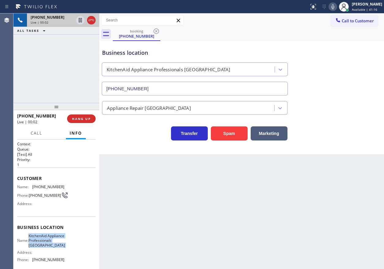
click at [49, 242] on span "KitchenAid Appliance Professionals [GEOGRAPHIC_DATA]" at bounding box center [46, 241] width 36 height 14
copy span "KitchenAid Appliance Professionals [GEOGRAPHIC_DATA]"
click at [163, 82] on input "[PHONE_NUMBER]" at bounding box center [195, 89] width 186 height 14
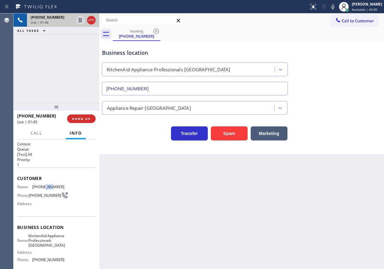
click at [43, 185] on span "[PHONE_NUMBER]" at bounding box center [48, 187] width 32 height 5
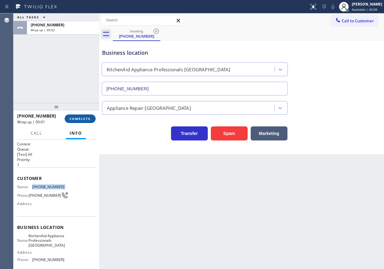
click at [85, 120] on span "COMPLETE" at bounding box center [80, 119] width 21 height 4
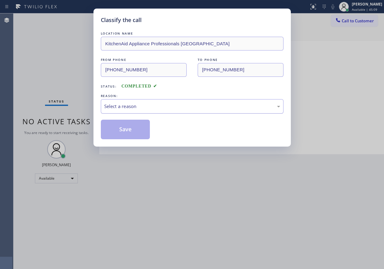
click at [157, 102] on div "Select a reason" at bounding box center [192, 106] width 183 height 14
click at [131, 128] on button "Save" at bounding box center [125, 130] width 49 height 20
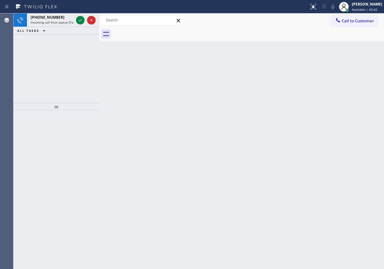
click at [317, 131] on div "Back to Dashboard Change Sender ID Customers Technicians Select a contact Outbo…" at bounding box center [241, 141] width 285 height 256
click at [321, 86] on div "Back to Dashboard Change Sender ID Customers Technicians Select a contact Outbo…" at bounding box center [241, 141] width 285 height 256
click at [81, 21] on icon at bounding box center [80, 20] width 7 height 7
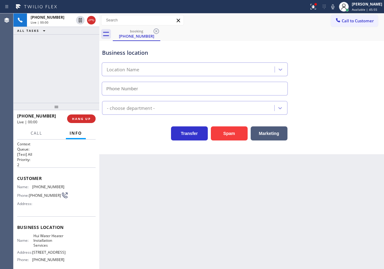
type input "[PHONE_NUMBER]"
click at [81, 121] on span "HANG UP" at bounding box center [81, 119] width 19 height 4
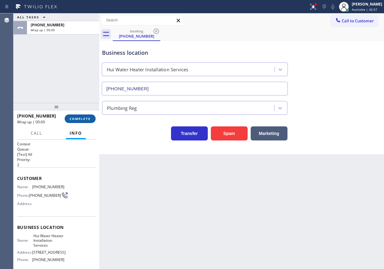
click at [81, 121] on span "COMPLETE" at bounding box center [80, 119] width 21 height 4
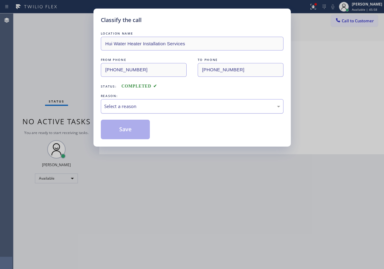
click at [134, 110] on div "Select a reason" at bounding box center [192, 106] width 183 height 14
click at [125, 134] on button "Save" at bounding box center [125, 130] width 49 height 20
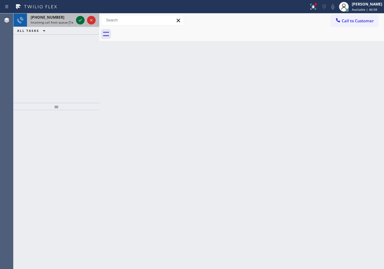
click at [80, 22] on icon at bounding box center [80, 20] width 7 height 7
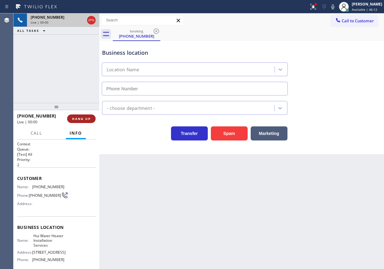
type input "[PHONE_NUMBER]"
click at [89, 116] on button "HANG UP" at bounding box center [81, 119] width 28 height 9
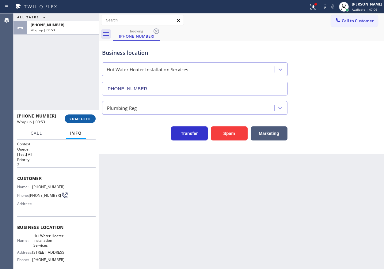
click at [93, 120] on button "COMPLETE" at bounding box center [80, 119] width 31 height 9
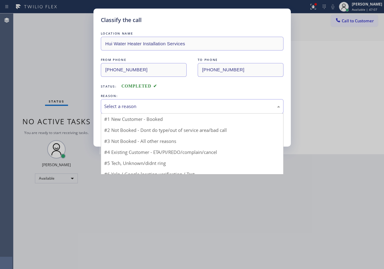
click at [148, 112] on div "Select a reason" at bounding box center [192, 106] width 183 height 14
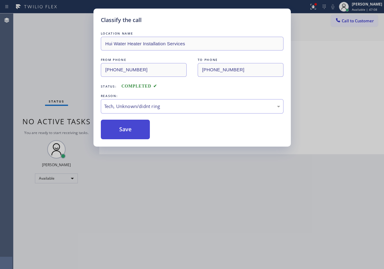
click at [124, 133] on button "Save" at bounding box center [125, 130] width 49 height 20
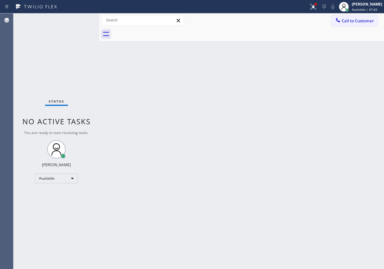
drag, startPoint x: 305, startPoint y: 129, endPoint x: 283, endPoint y: 127, distance: 22.5
click at [305, 129] on div "Back to Dashboard Change Sender ID Customers Technicians Select a contact Outbo…" at bounding box center [241, 141] width 285 height 256
click at [291, 80] on div "Back to Dashboard Change Sender ID Customers Technicians Select a contact Outbo…" at bounding box center [241, 141] width 285 height 256
click at [337, 71] on div "Back to Dashboard Change Sender ID Customers Technicians Select a contact Outbo…" at bounding box center [241, 141] width 285 height 256
click at [297, 145] on div "Back to Dashboard Change Sender ID Customers Technicians Select a contact Outbo…" at bounding box center [241, 141] width 285 height 256
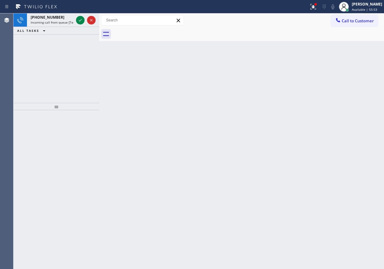
click at [310, 120] on div "Back to Dashboard Change Sender ID Customers Technicians Select a contact Outbo…" at bounding box center [241, 141] width 285 height 256
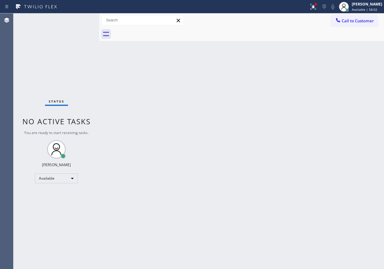
click at [122, 115] on div "Back to Dashboard Change Sender ID Customers Technicians Select a contact Outbo…" at bounding box center [241, 141] width 285 height 256
click at [311, 98] on div "Back to Dashboard Change Sender ID Customers Technicians Select a contact Outbo…" at bounding box center [241, 141] width 285 height 256
click at [317, 13] on div "Call to Customer Outbound call Location Search location Your caller id phone nu…" at bounding box center [241, 20] width 285 height 14
click at [317, 8] on icon at bounding box center [313, 6] width 7 height 7
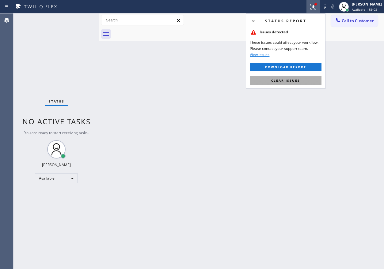
click at [297, 82] on span "Clear issues" at bounding box center [285, 80] width 29 height 4
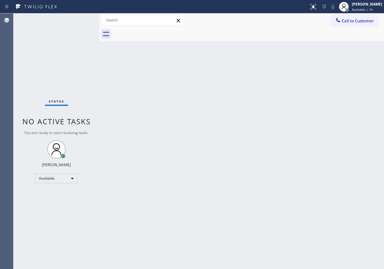
click at [285, 101] on div "Back to Dashboard Change Sender ID Customers Technicians Select a contact Outbo…" at bounding box center [241, 141] width 285 height 256
click at [336, 166] on div "Back to Dashboard Change Sender ID Customers Technicians Select a contact Outbo…" at bounding box center [241, 141] width 285 height 256
click at [257, 127] on div "Back to Dashboard Change Sender ID Customers Technicians Select a contact Outbo…" at bounding box center [241, 141] width 285 height 256
click at [330, 123] on div "Back to Dashboard Change Sender ID Customers Technicians Select a contact Outbo…" at bounding box center [241, 141] width 285 height 256
click at [80, 19] on div "Status No active tasks You are ready to start receiving tasks. [PERSON_NAME] Av…" at bounding box center [56, 141] width 86 height 256
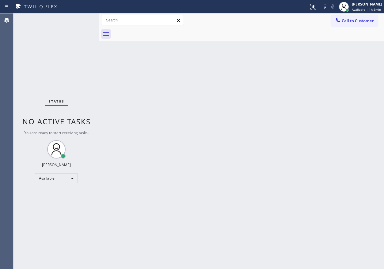
click at [325, 157] on div "Back to Dashboard Change Sender ID Customers Technicians Select a contact Outbo…" at bounding box center [241, 141] width 285 height 256
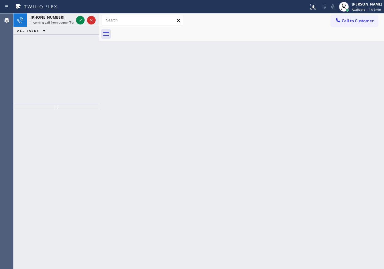
click at [325, 87] on div "Back to Dashboard Change Sender ID Customers Technicians Select a contact Outbo…" at bounding box center [241, 141] width 285 height 256
click at [80, 18] on icon at bounding box center [80, 20] width 7 height 7
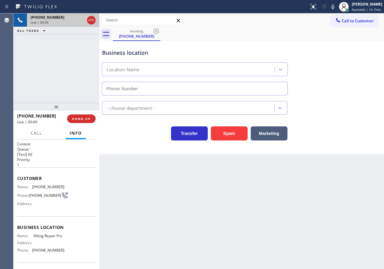
type input "[PHONE_NUMBER]"
click at [45, 238] on span "Viking Repair Pro" at bounding box center [48, 236] width 31 height 5
click at [164, 89] on input "[PHONE_NUMBER]" at bounding box center [195, 89] width 186 height 14
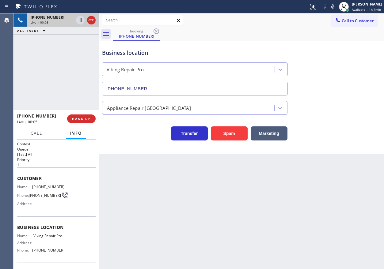
click at [164, 89] on input "[PHONE_NUMBER]" at bounding box center [195, 89] width 186 height 14
click at [357, 189] on div "Back to Dashboard Change Sender ID Customers Technicians Select a contact Outbo…" at bounding box center [241, 141] width 285 height 256
click at [46, 186] on span "[PHONE_NUMBER]" at bounding box center [48, 187] width 32 height 5
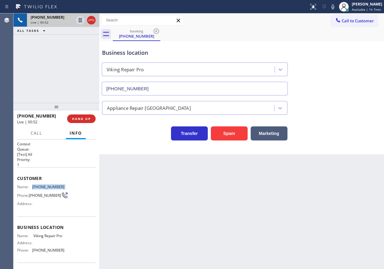
click at [46, 186] on span "[PHONE_NUMBER]" at bounding box center [48, 187] width 32 height 5
drag, startPoint x: 325, startPoint y: 191, endPoint x: 325, endPoint y: 141, distance: 50.0
click at [325, 191] on div "Back to Dashboard Change Sender ID Customers Technicians Select a contact Outbo…" at bounding box center [241, 141] width 285 height 256
click at [336, 10] on icon at bounding box center [332, 6] width 7 height 7
click at [334, 6] on icon at bounding box center [332, 6] width 3 height 5
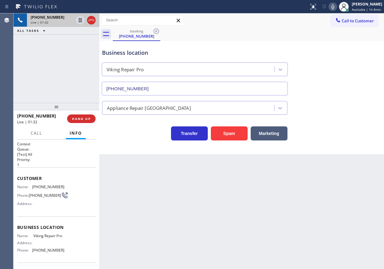
click at [335, 6] on icon at bounding box center [332, 6] width 7 height 7
click at [334, 6] on icon at bounding box center [332, 6] width 3 height 5
click at [336, 4] on icon at bounding box center [332, 6] width 7 height 7
click at [334, 7] on icon at bounding box center [332, 6] width 3 height 5
click at [332, 3] on icon at bounding box center [332, 6] width 7 height 7
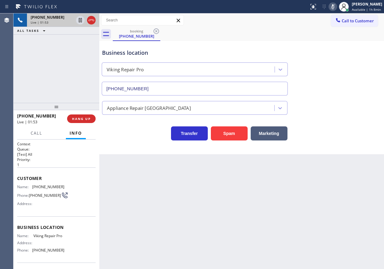
click at [334, 7] on icon at bounding box center [332, 6] width 3 height 5
click at [85, 120] on span "HANG UP" at bounding box center [81, 119] width 19 height 4
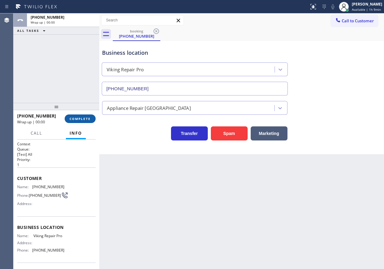
click at [85, 120] on span "COMPLETE" at bounding box center [80, 119] width 21 height 4
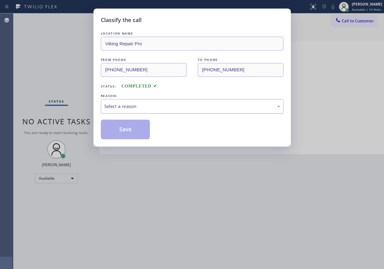
click at [140, 109] on div "Select a reason" at bounding box center [192, 106] width 176 height 7
click at [126, 130] on button "Save" at bounding box center [125, 130] width 49 height 20
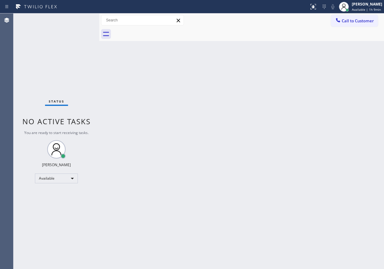
click at [334, 126] on div "Back to Dashboard Change Sender ID Customers Technicians Select a contact Outbo…" at bounding box center [241, 141] width 285 height 256
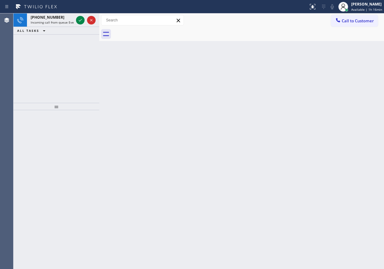
drag, startPoint x: 317, startPoint y: 82, endPoint x: 290, endPoint y: 81, distance: 26.7
click at [317, 82] on div "Back to Dashboard Change Sender ID Customers Technicians Select a contact Outbo…" at bounding box center [241, 141] width 285 height 256
click at [79, 21] on icon at bounding box center [80, 20] width 7 height 7
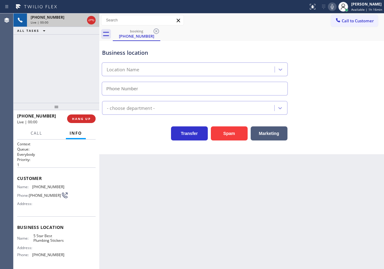
type input "[PHONE_NUMBER]"
click at [91, 118] on button "HANG UP" at bounding box center [81, 119] width 28 height 9
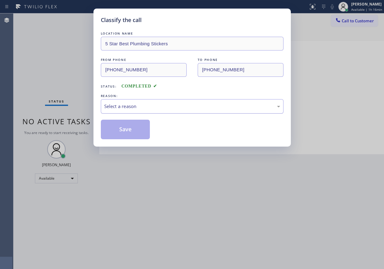
click at [141, 108] on div "Select a reason" at bounding box center [192, 106] width 176 height 7
click at [142, 129] on button "Save" at bounding box center [125, 130] width 49 height 20
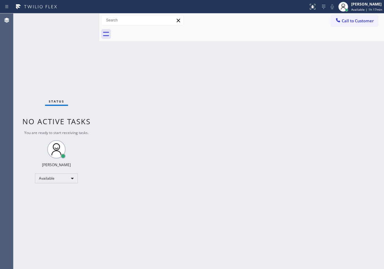
click at [246, 140] on div "Back to Dashboard Change Sender ID Customers Technicians Select a contact Outbo…" at bounding box center [241, 141] width 285 height 256
click at [338, 129] on div "Back to Dashboard Change Sender ID Customers Technicians Select a contact Outbo…" at bounding box center [241, 141] width 285 height 256
click at [344, 97] on div "Back to Dashboard Change Sender ID Customers Technicians Select a contact Outbo…" at bounding box center [241, 141] width 285 height 256
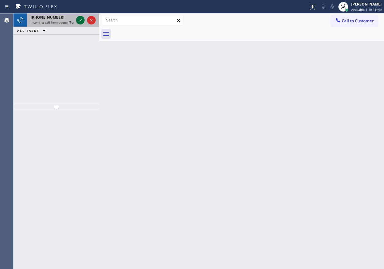
click at [80, 20] on icon at bounding box center [80, 20] width 7 height 7
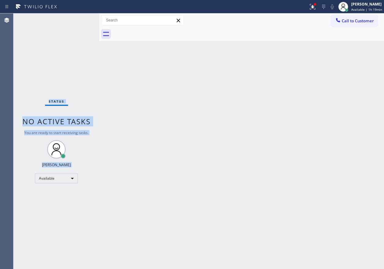
click at [81, 19] on div "Status No active tasks You are ready to start receiving tasks. [PERSON_NAME] Av…" at bounding box center [56, 141] width 86 height 256
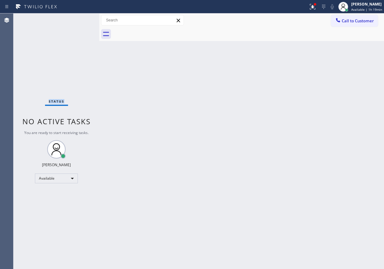
click at [81, 19] on div "Status No active tasks You are ready to start receiving tasks. [PERSON_NAME] Av…" at bounding box center [56, 141] width 86 height 256
click at [321, 112] on div "Back to Dashboard Change Sender ID Customers Technicians Select a contact Outbo…" at bounding box center [241, 141] width 285 height 256
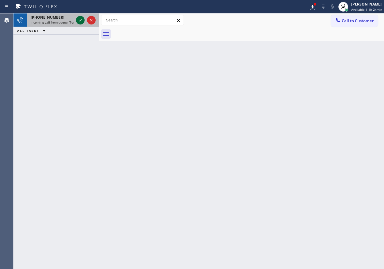
click at [78, 21] on icon at bounding box center [80, 20] width 7 height 7
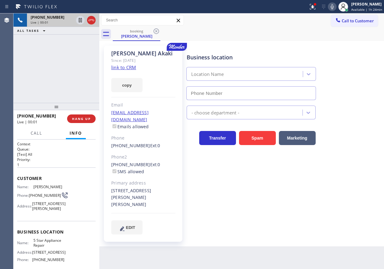
type input "[PHONE_NUMBER]"
click at [129, 68] on link "link to CRM" at bounding box center [123, 67] width 25 height 6
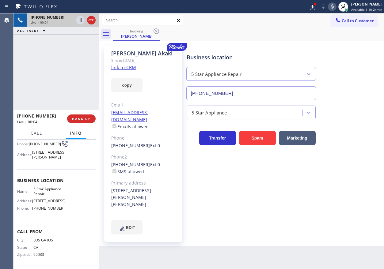
scroll to position [58, 0]
click at [40, 195] on span "5 Star Appliance Repair" at bounding box center [48, 191] width 31 height 9
click at [230, 94] on input "[PHONE_NUMBER]" at bounding box center [251, 93] width 130 height 14
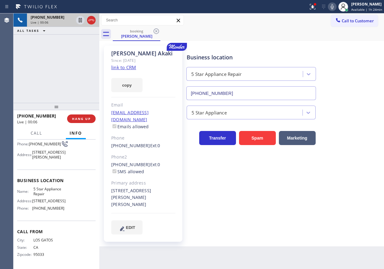
click at [230, 94] on input "[PHONE_NUMBER]" at bounding box center [251, 93] width 130 height 14
click at [334, 8] on icon at bounding box center [332, 6] width 7 height 7
click at [79, 21] on icon at bounding box center [80, 20] width 3 height 4
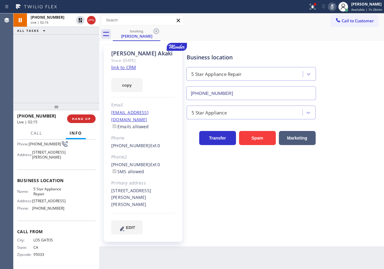
drag, startPoint x: 363, startPoint y: 124, endPoint x: 354, endPoint y: 54, distance: 70.4
click at [363, 124] on div "Transfer Spam Marketing" at bounding box center [283, 133] width 197 height 26
click at [336, 3] on icon at bounding box center [332, 6] width 7 height 7
click at [80, 19] on icon at bounding box center [80, 20] width 4 height 4
click at [30, 135] on button "Call" at bounding box center [36, 133] width 19 height 12
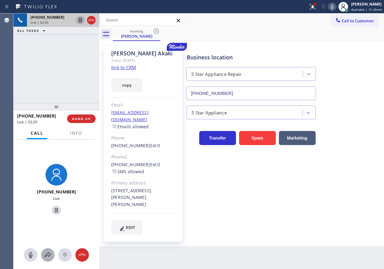
click at [49, 256] on icon at bounding box center [48, 255] width 6 height 5
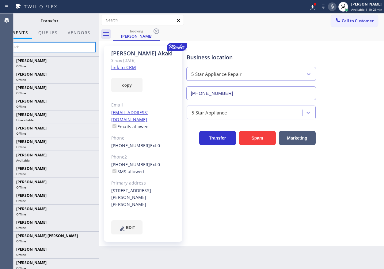
click at [61, 47] on input "text" at bounding box center [49, 47] width 92 height 10
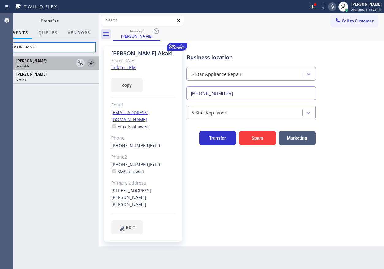
type input "[PERSON_NAME]"
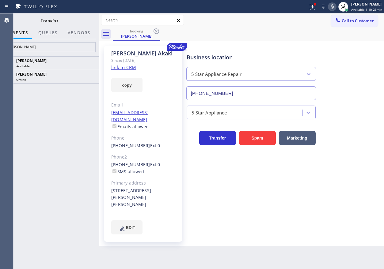
click at [0, 0] on icon at bounding box center [0, 0] width 0 height 0
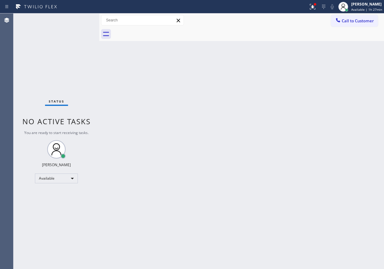
click at [340, 166] on div "Back to Dashboard Change Sender ID Customers Technicians Select a contact Outbo…" at bounding box center [241, 141] width 285 height 256
click at [284, 129] on div "Back to Dashboard Change Sender ID Customers Technicians Select a contact Outbo…" at bounding box center [241, 141] width 285 height 256
click at [378, 4] on div "[PERSON_NAME]" at bounding box center [366, 4] width 31 height 5
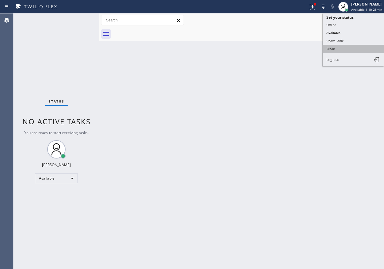
click at [343, 47] on button "Break" at bounding box center [353, 49] width 61 height 8
